Goal: Information Seeking & Learning: Learn about a topic

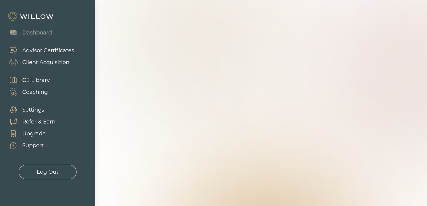
click at [62, 49] on div "Advisor Certificates" at bounding box center [48, 51] width 52 height 8
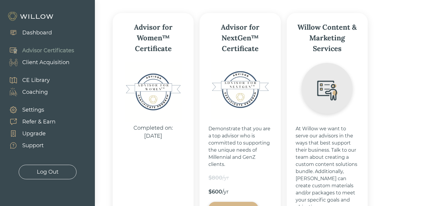
scroll to position [101, 0]
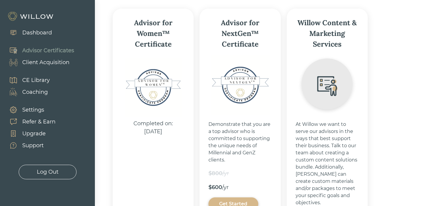
click at [35, 146] on div "Support" at bounding box center [32, 145] width 21 height 8
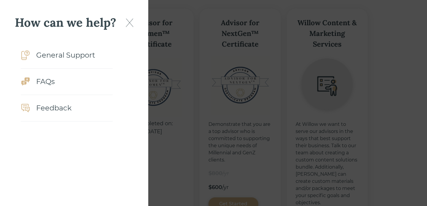
click at [46, 82] on div "FAQs" at bounding box center [45, 81] width 19 height 11
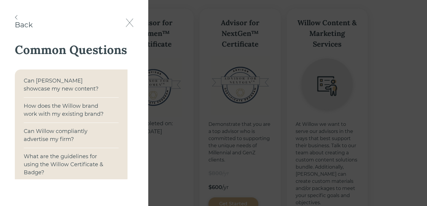
click at [50, 82] on div "Can [PERSON_NAME] showcase my new content?" at bounding box center [66, 85] width 84 height 16
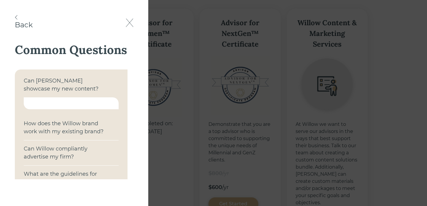
click at [53, 102] on div at bounding box center [71, 103] width 95 height 12
click at [16, 16] on img at bounding box center [16, 17] width 3 height 4
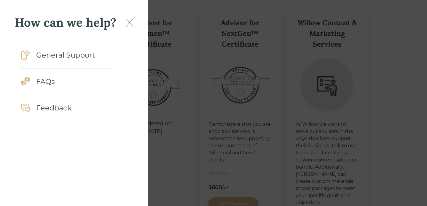
click at [63, 56] on div "General Support" at bounding box center [65, 55] width 59 height 11
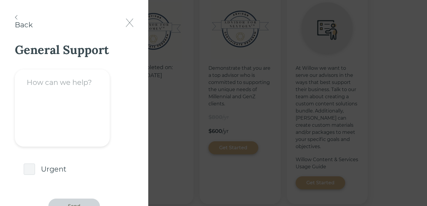
scroll to position [152, 0]
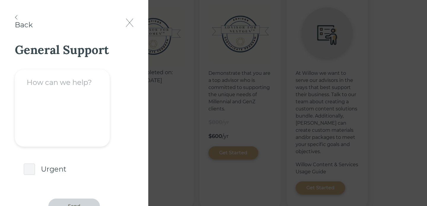
click at [28, 105] on textarea at bounding box center [62, 107] width 95 height 77
type textarea "n"
click at [17, 16] on img at bounding box center [16, 17] width 3 height 4
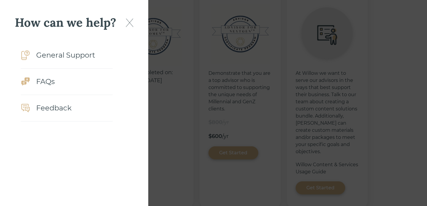
click at [50, 59] on div "General Support" at bounding box center [65, 55] width 59 height 11
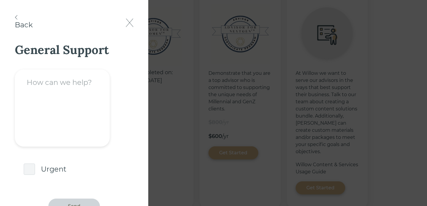
scroll to position [184, 0]
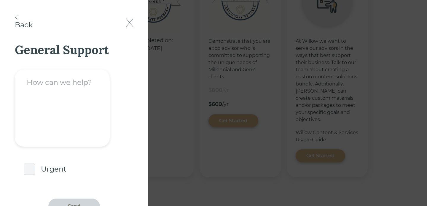
click at [17, 17] on img at bounding box center [16, 17] width 3 height 4
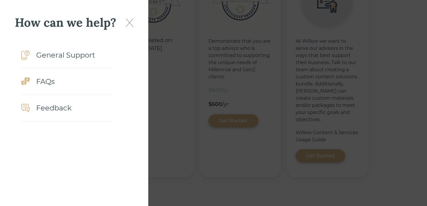
click at [48, 104] on div "Feedback" at bounding box center [53, 108] width 35 height 11
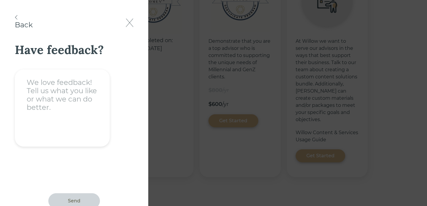
click at [129, 22] on img at bounding box center [130, 22] width 8 height 9
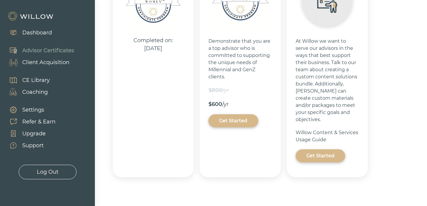
click at [165, 39] on div "Completed on: [DATE]" at bounding box center [153, 44] width 57 height 16
click at [34, 49] on div "Advisor Certificates" at bounding box center [48, 51] width 52 height 8
click at [34, 33] on div "Dashboard" at bounding box center [37, 33] width 30 height 8
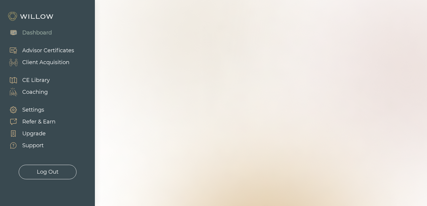
click at [147, 93] on div "GOOD AFTERNOON Here’s the latest with your team at Willow CERTIFICATES In progr…" at bounding box center [261, 103] width 332 height 206
click at [47, 172] on div "Log Out" at bounding box center [48, 172] width 22 height 8
